Goal: Transaction & Acquisition: Purchase product/service

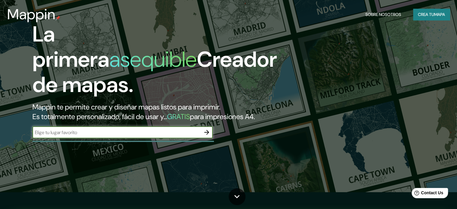
scroll to position [60, 0]
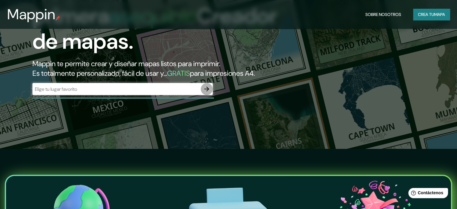
click at [204, 93] on icon "button" at bounding box center [206, 88] width 7 height 7
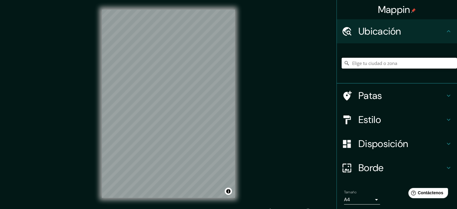
click at [402, 62] on input "Elige tu ciudad o zona" at bounding box center [398, 63] width 115 height 11
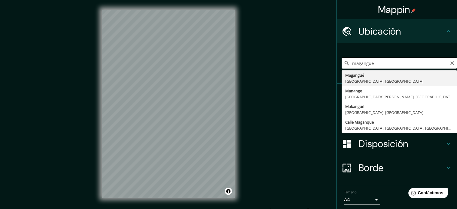
type input "Magangué, [GEOGRAPHIC_DATA], [GEOGRAPHIC_DATA]"
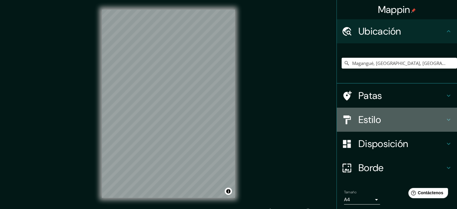
click at [433, 121] on h4 "Estilo" at bounding box center [401, 120] width 86 height 12
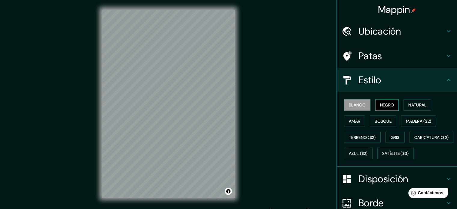
click at [384, 105] on font "Negro" at bounding box center [387, 104] width 14 height 5
click at [412, 106] on font "Natural" at bounding box center [417, 104] width 18 height 5
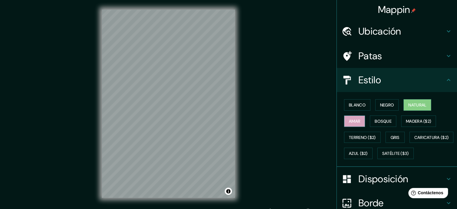
click at [351, 121] on font "Amar" at bounding box center [354, 120] width 11 height 5
click at [375, 120] on font "Bosque" at bounding box center [383, 120] width 17 height 5
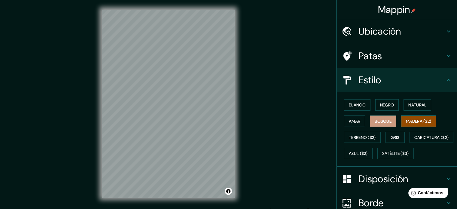
click at [412, 121] on font "Madera ($2)" at bounding box center [418, 120] width 25 height 5
click at [397, 136] on button "Gris" at bounding box center [394, 137] width 19 height 11
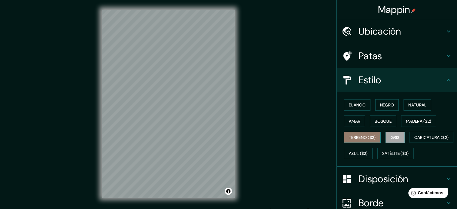
click at [368, 136] on font "Terreno ($2)" at bounding box center [362, 137] width 27 height 5
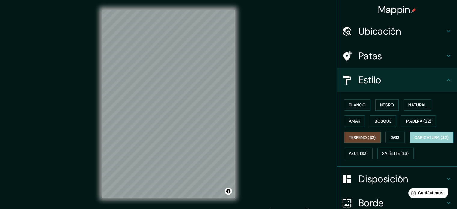
click at [414, 141] on font "Caricatura ($2)" at bounding box center [431, 137] width 35 height 8
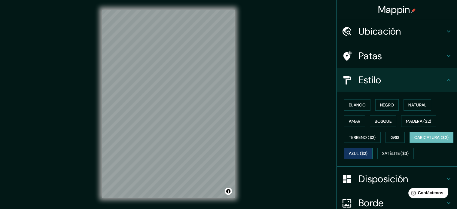
click at [368, 151] on font "Azul ($2)" at bounding box center [358, 153] width 19 height 5
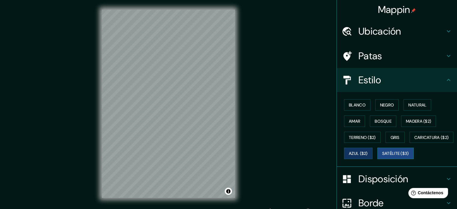
click at [377, 159] on button "Satélite ($3)" at bounding box center [395, 152] width 36 height 11
click at [357, 107] on font "Blanco" at bounding box center [357, 104] width 17 height 5
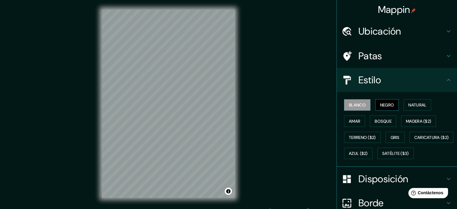
click at [380, 105] on font "Negro" at bounding box center [387, 104] width 14 height 5
click at [412, 101] on font "Natural" at bounding box center [417, 105] width 18 height 8
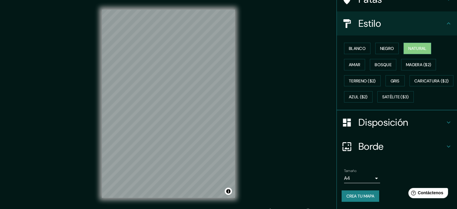
click at [413, 128] on h4 "Disposición" at bounding box center [401, 122] width 86 height 12
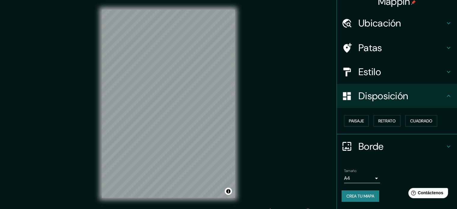
scroll to position [7, 0]
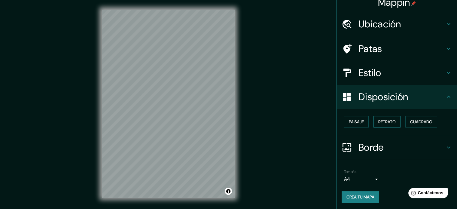
click at [373, 122] on button "Retrato" at bounding box center [386, 121] width 27 height 11
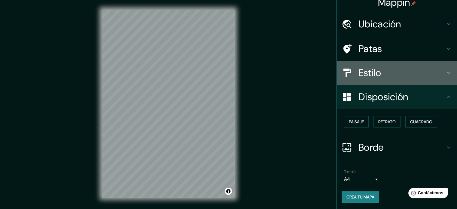
click at [437, 74] on h4 "Estilo" at bounding box center [401, 73] width 86 height 12
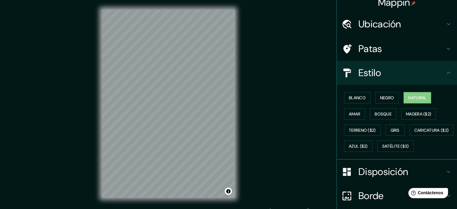
drag, startPoint x: 437, startPoint y: 77, endPoint x: 429, endPoint y: 92, distance: 16.9
drag, startPoint x: 429, startPoint y: 92, endPoint x: 442, endPoint y: 139, distance: 48.5
click at [442, 139] on div "Blanco Negro Natural Amar Bosque Madera ($2) Terreno ($2) Gris Caricatura ($2) …" at bounding box center [398, 122] width 115 height 65
click at [350, 113] on font "Amar" at bounding box center [354, 113] width 11 height 5
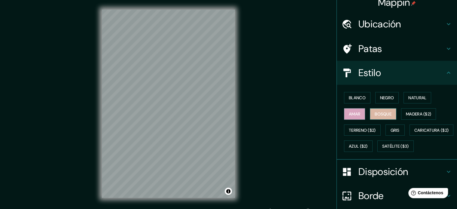
click at [383, 114] on font "Bosque" at bounding box center [383, 113] width 17 height 5
